Goal: Task Accomplishment & Management: Complete application form

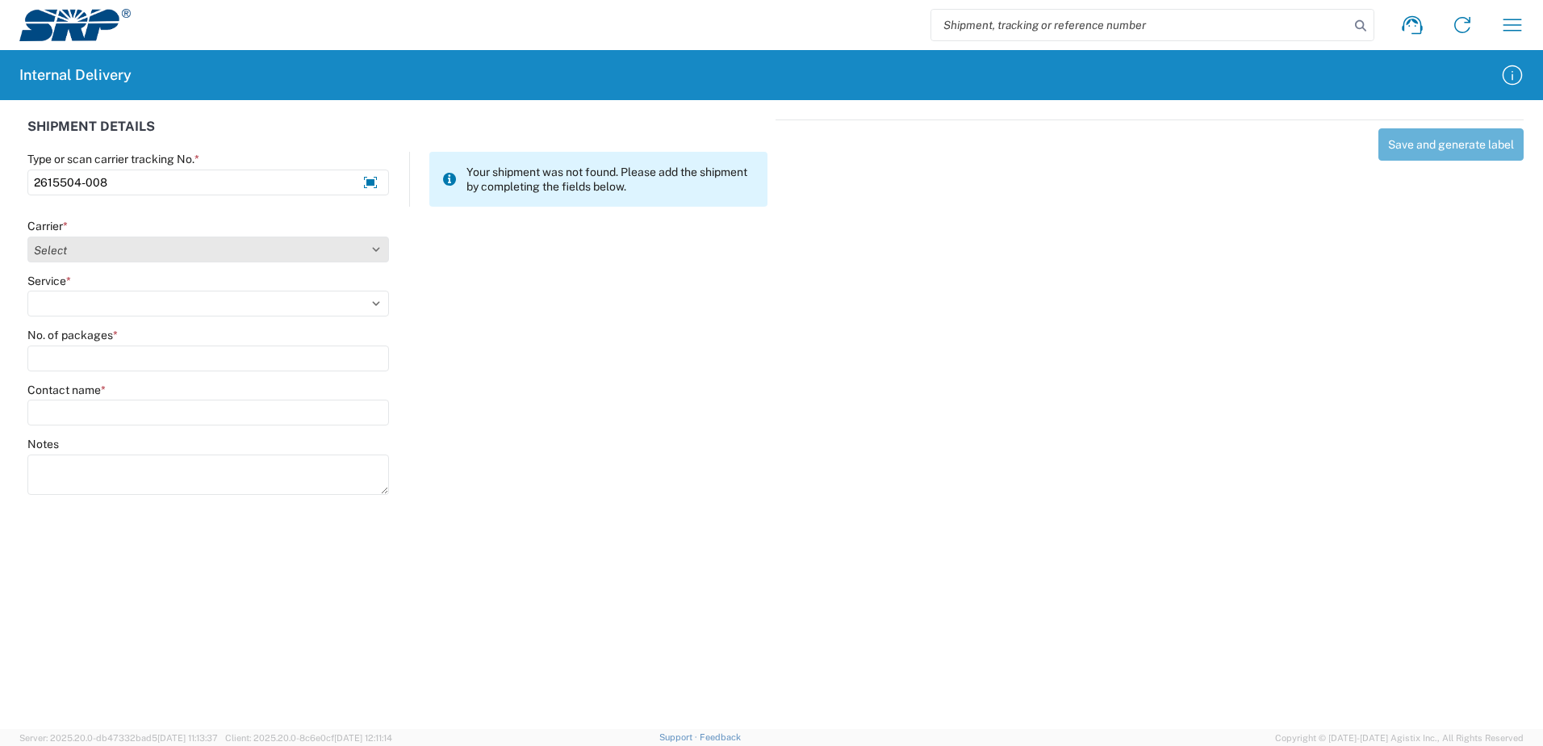
type input "2615504-008"
click at [376, 249] on select "Select Amazon Logistics ATI Trucking BC Dimerco Logistics Empire Southwest FedE…" at bounding box center [208, 249] width 362 height 26
select select "18714"
click at [27, 236] on select "Select Amazon Logistics ATI Trucking BC Dimerco Logistics Empire Southwest FedE…" at bounding box center [208, 249] width 362 height 26
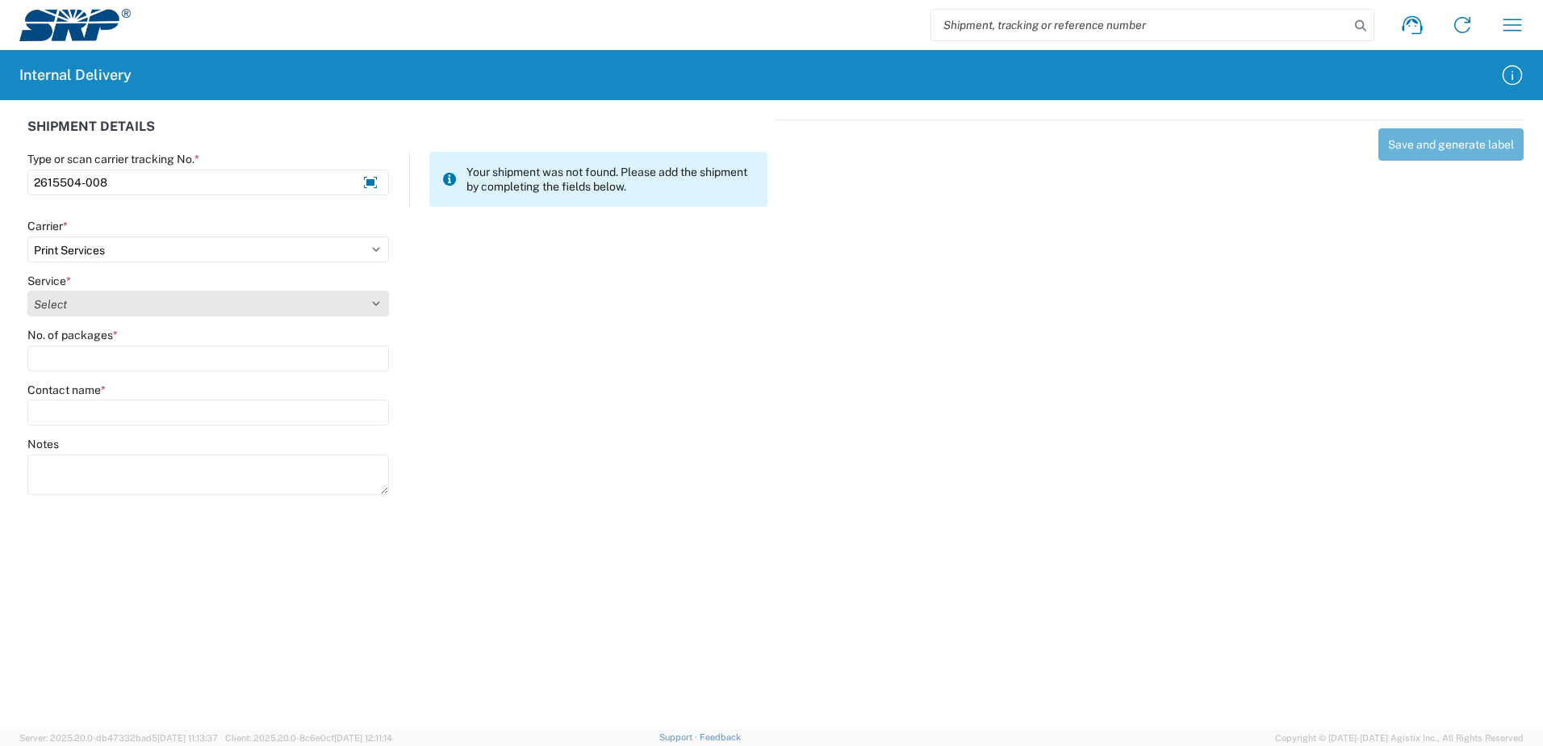
click at [378, 303] on select "Select Ground Inter-office" at bounding box center [208, 303] width 362 height 26
select select "35764"
click at [27, 290] on select "Select Ground Inter-office" at bounding box center [208, 303] width 362 height 26
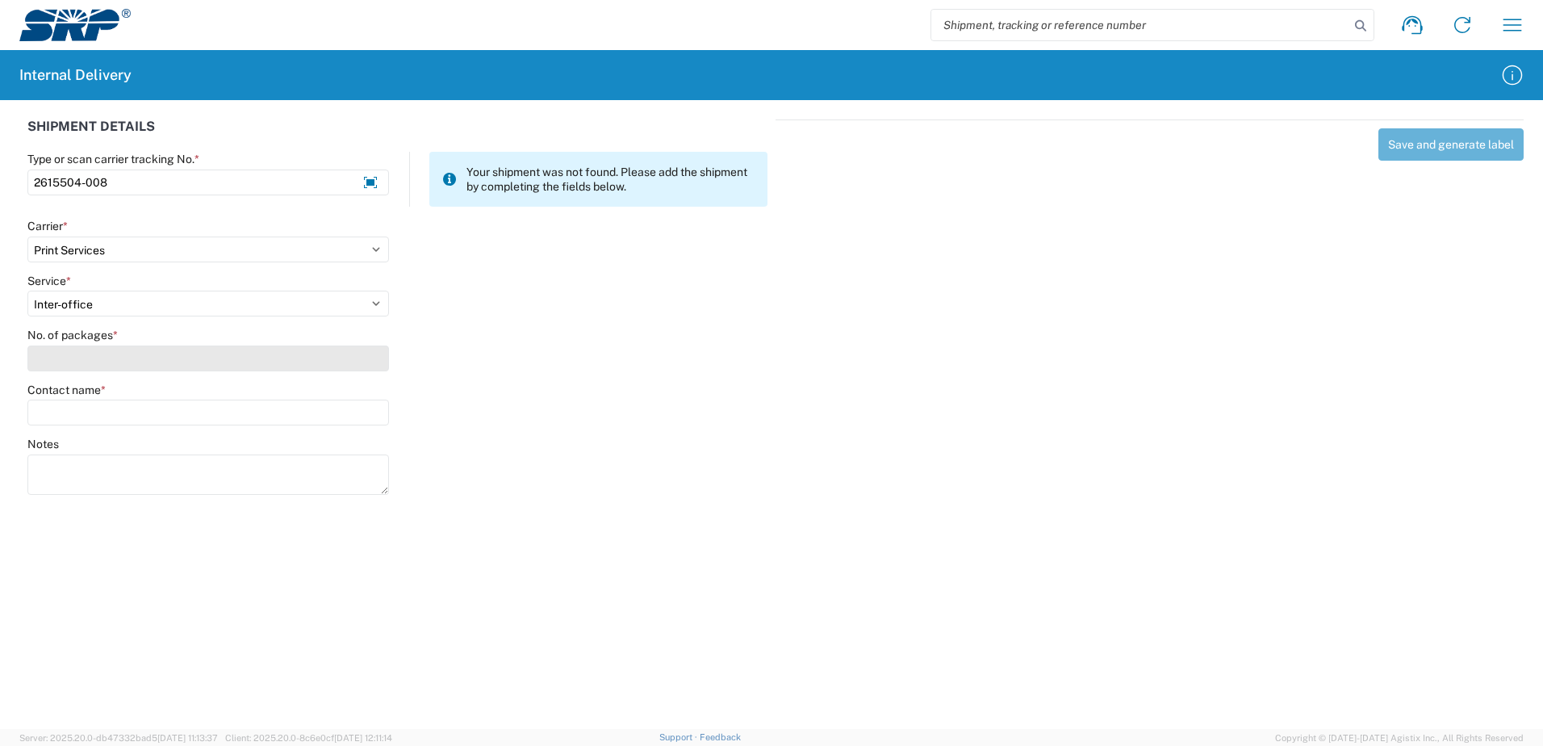
click at [361, 362] on input "No. of packages *" at bounding box center [208, 358] width 362 height 26
type input "1"
click at [342, 416] on input "Contact name *" at bounding box center [208, 412] width 362 height 26
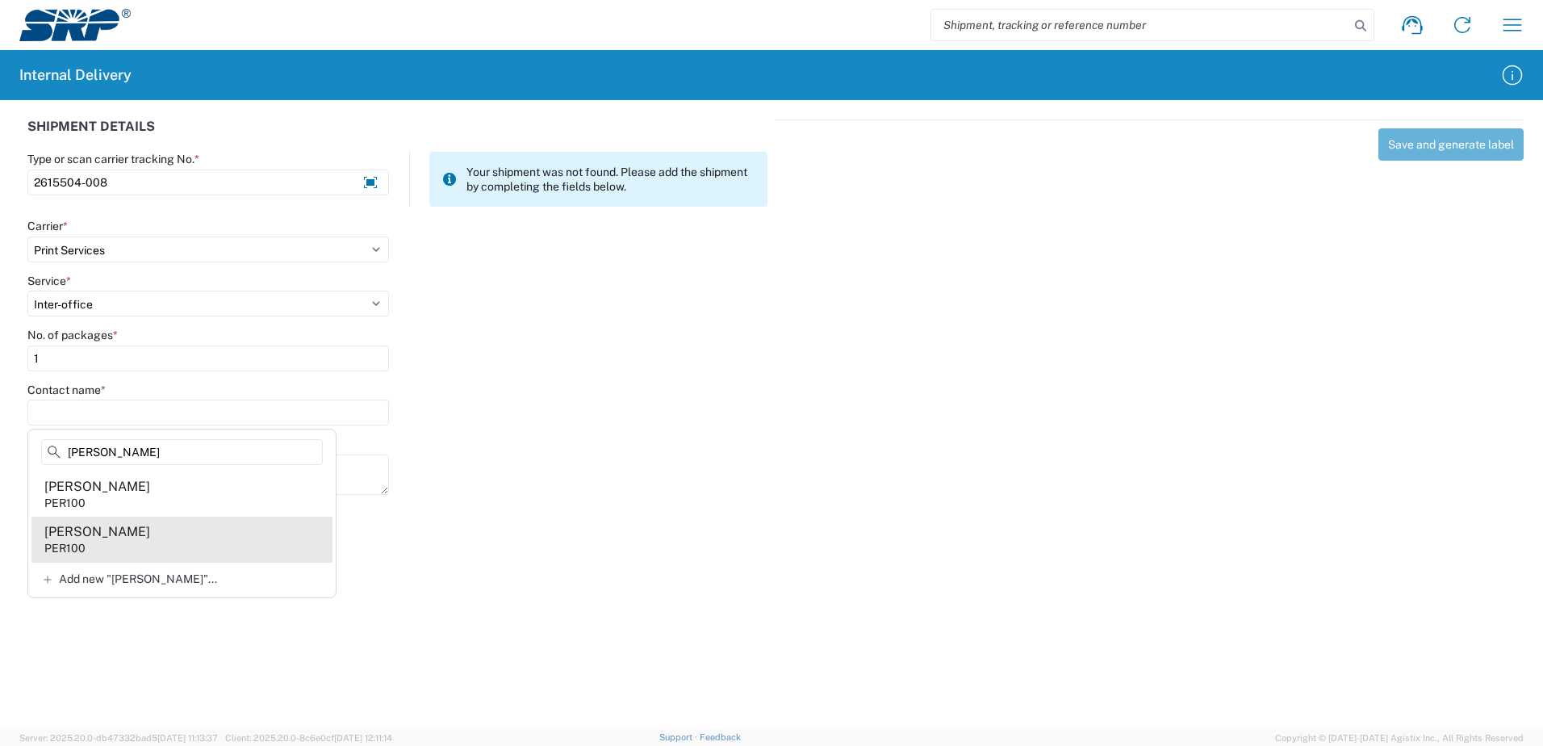
type input "[PERSON_NAME]"
click at [205, 553] on agx-address-suggestion-item "[PERSON_NAME] PER100" at bounding box center [181, 538] width 301 height 45
type input "[PERSON_NAME]"
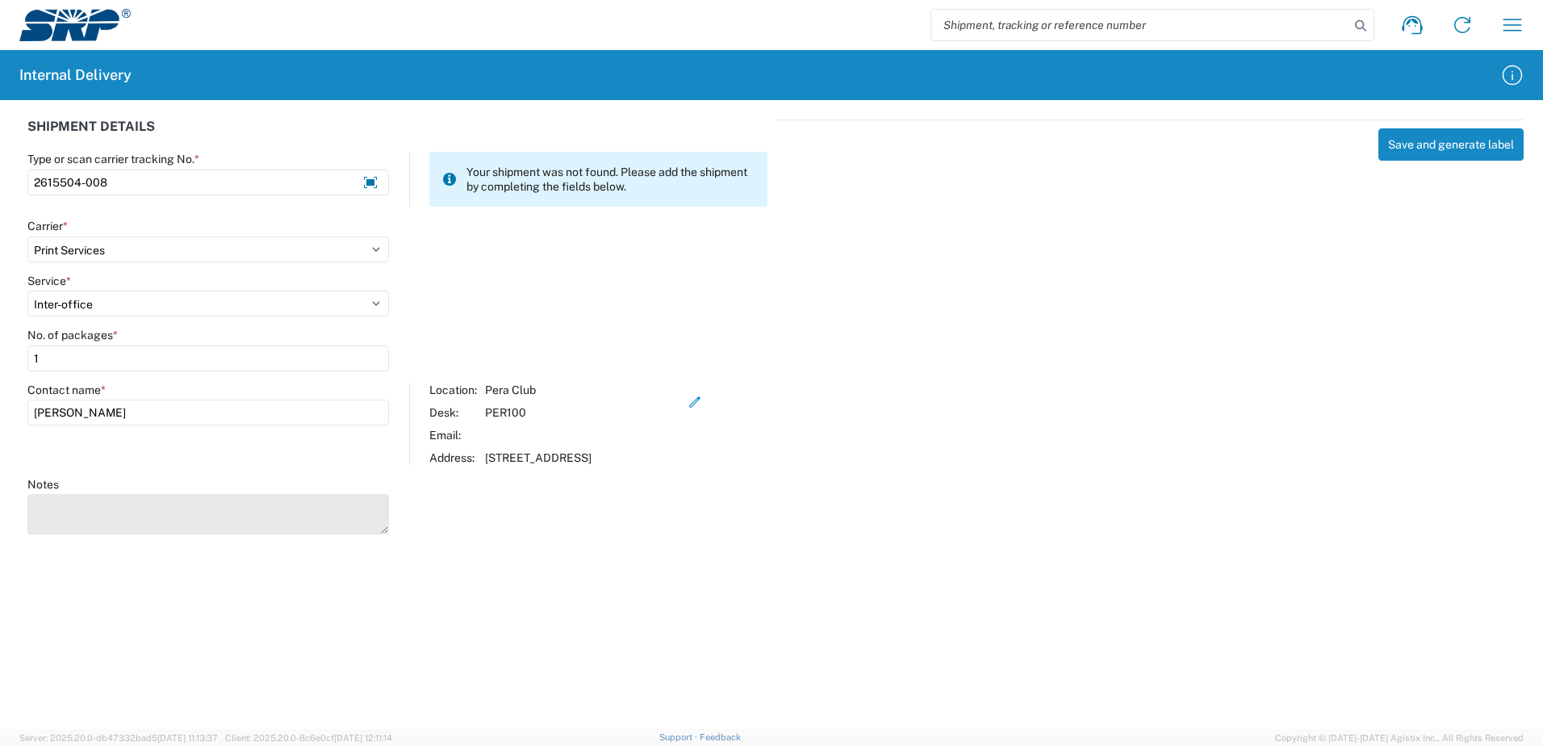
click at [214, 512] on textarea "Notes" at bounding box center [208, 514] width 362 height 40
type textarea "All Access Passes Change Order"
click at [1401, 151] on button "Save and generate label" at bounding box center [1450, 144] width 145 height 32
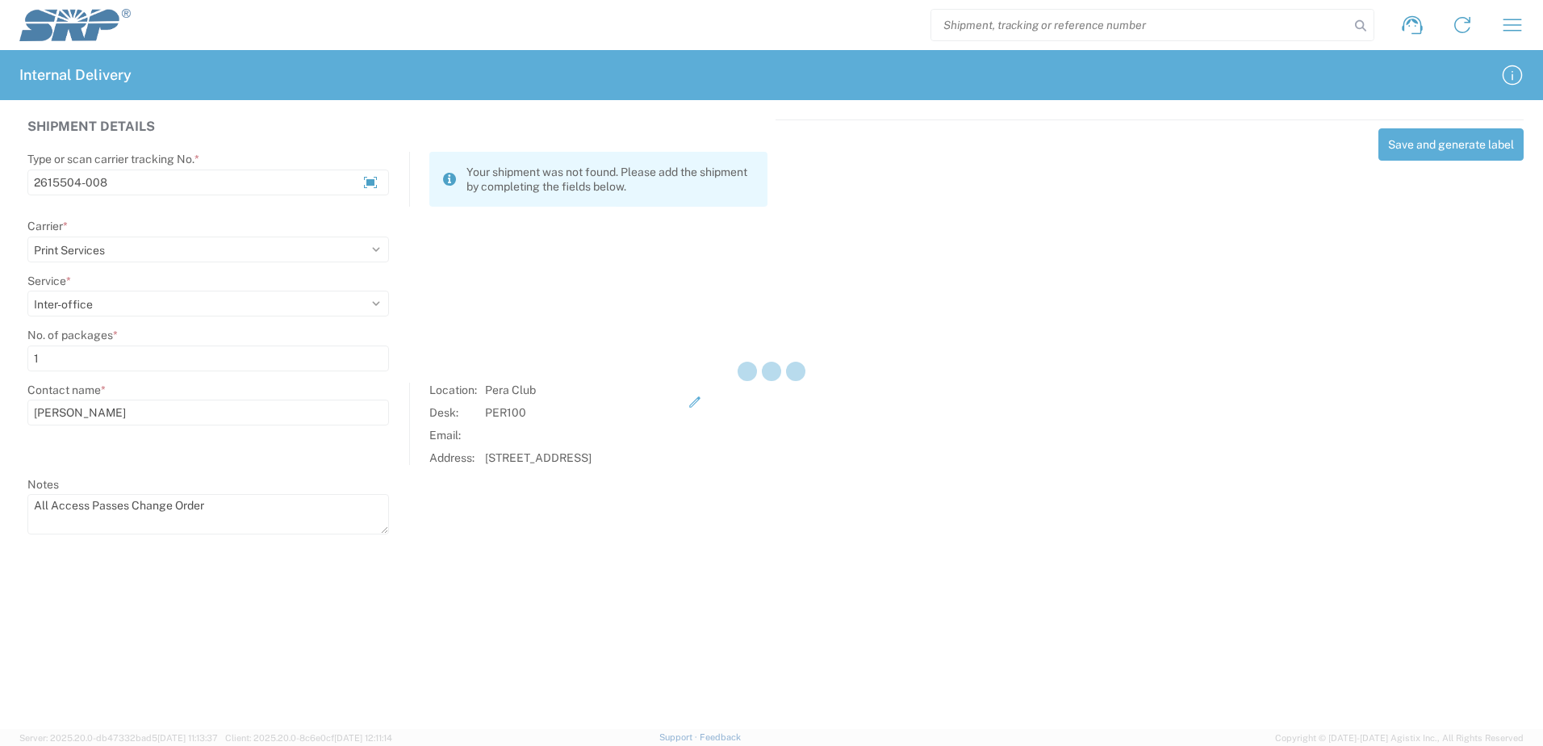
select select
